Goal: Information Seeking & Learning: Learn about a topic

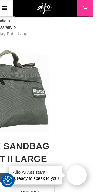
scroll to position [0, 39]
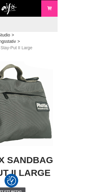
scroll to position [0, 39]
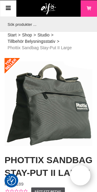
scroll to position [0, 39]
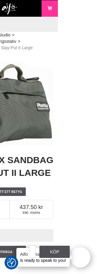
scroll to position [0, 39]
